Goal: Task Accomplishment & Management: Use online tool/utility

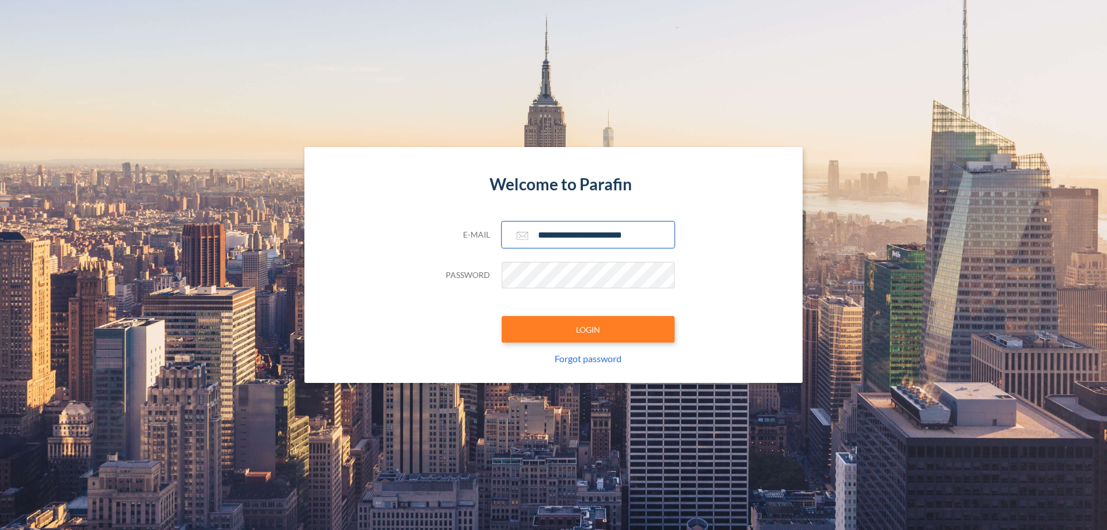
type input "**********"
click at [588, 329] on button "LOGIN" at bounding box center [588, 329] width 173 height 27
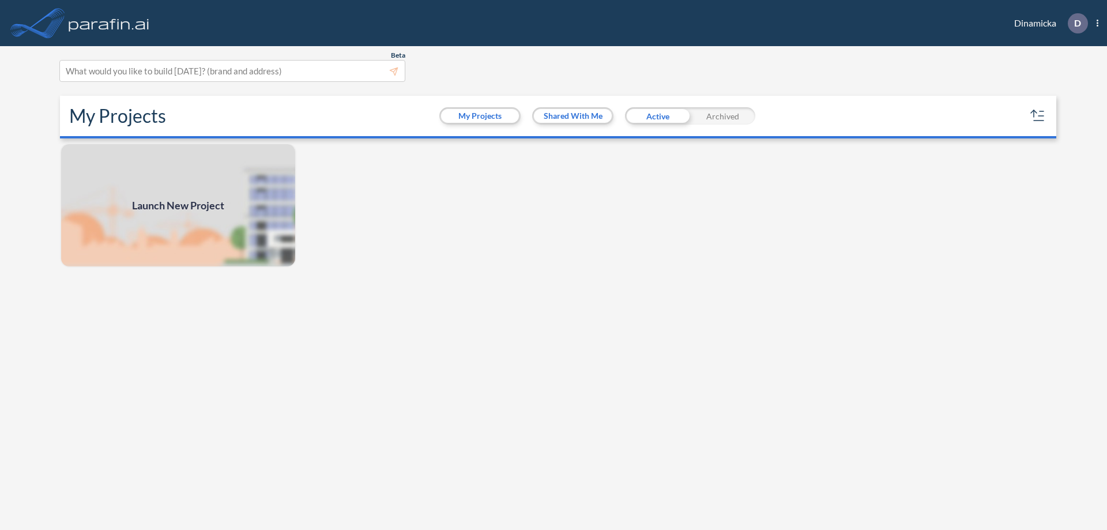
scroll to position [3, 0]
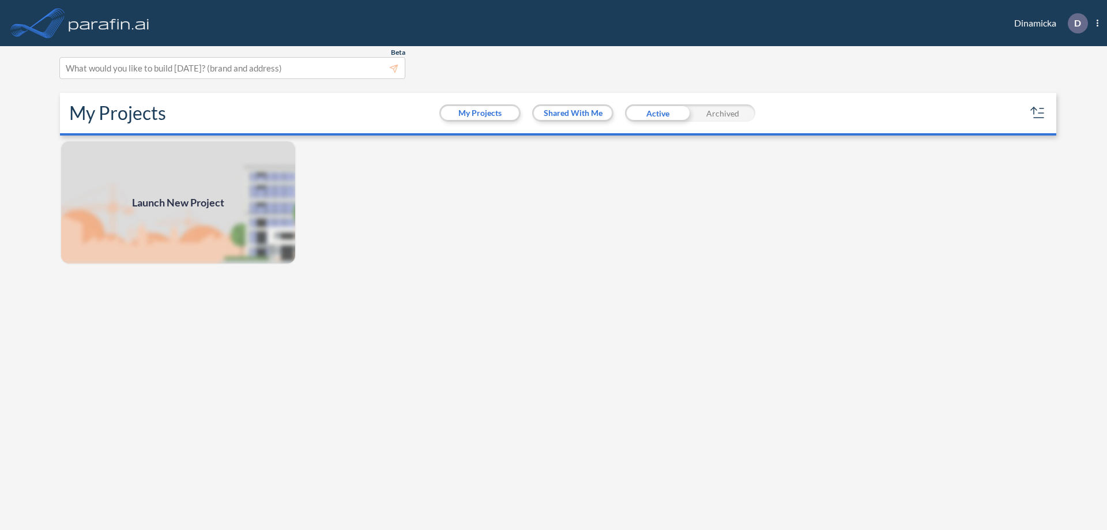
click at [178, 202] on span "Launch New Project" at bounding box center [178, 203] width 92 height 16
